Goal: Task Accomplishment & Management: Complete application form

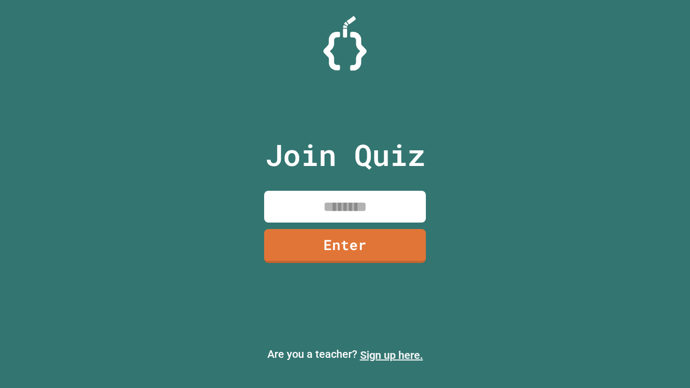
click at [392, 355] on link "Sign up here." at bounding box center [391, 355] width 63 height 13
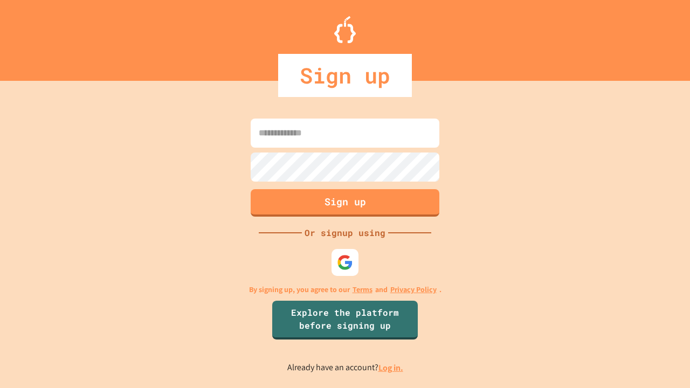
click at [392, 368] on link "Log in." at bounding box center [391, 367] width 25 height 11
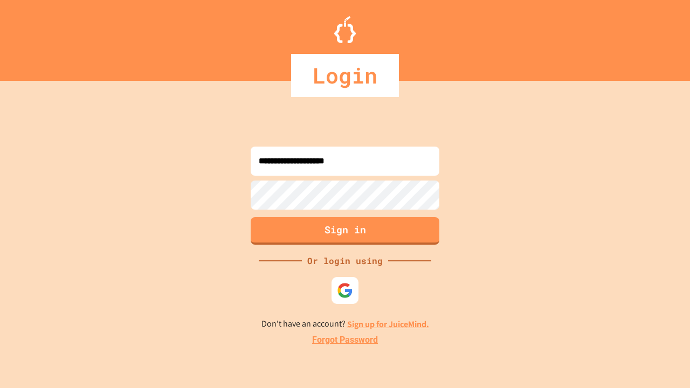
type input "**********"
